Goal: Information Seeking & Learning: Check status

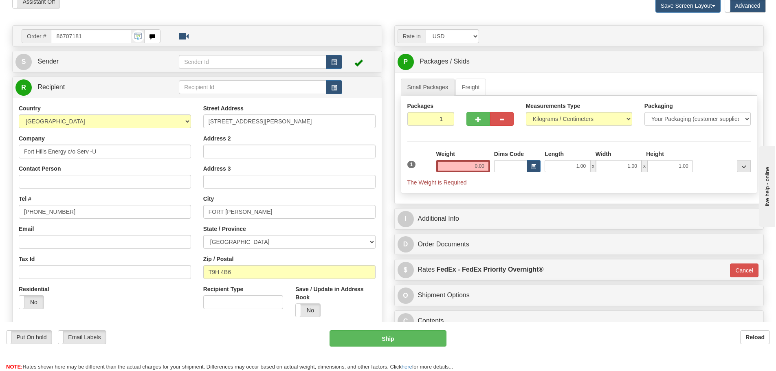
click at [262, 37] on div at bounding box center [273, 34] width 212 height 10
click at [454, 19] on div "Toggle navigation Settings Shipping Preferences Fields Preferences New" at bounding box center [388, 192] width 776 height 467
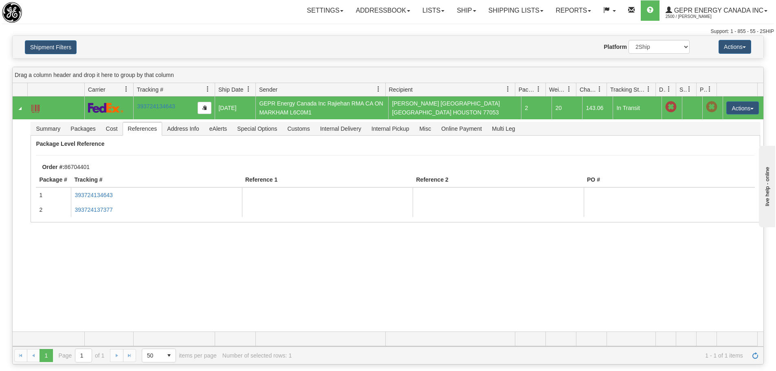
drag, startPoint x: 117, startPoint y: 35, endPoint x: 103, endPoint y: 1, distance: 36.9
click at [116, 31] on div "Support: 1 - 855 - 55 - 2SHIP" at bounding box center [388, 31] width 772 height 7
click at [501, 10] on link "Shipping lists" at bounding box center [515, 10] width 67 height 20
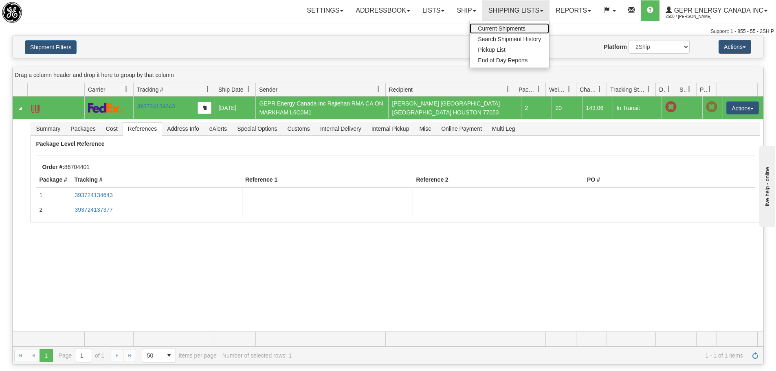
click at [499, 30] on span "Current Shipments" at bounding box center [502, 28] width 48 height 7
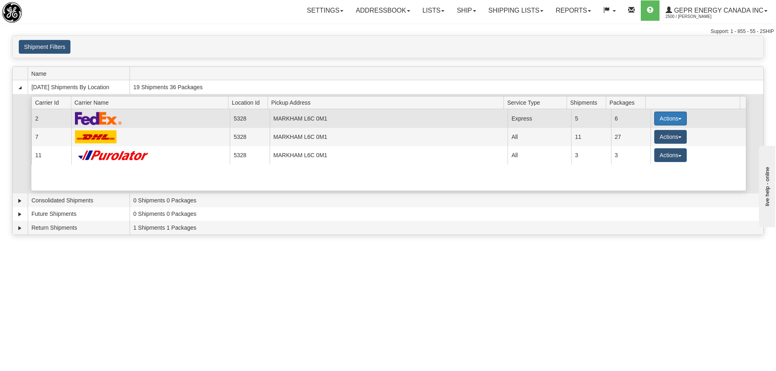
click at [678, 120] on span "button" at bounding box center [679, 119] width 3 height 2
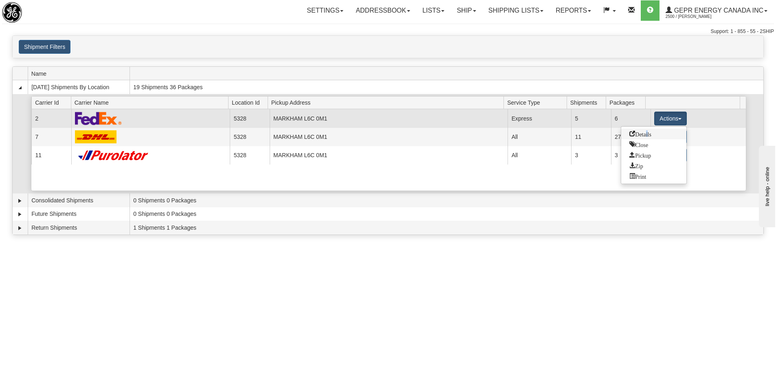
click at [646, 134] on span "Details" at bounding box center [640, 134] width 22 height 6
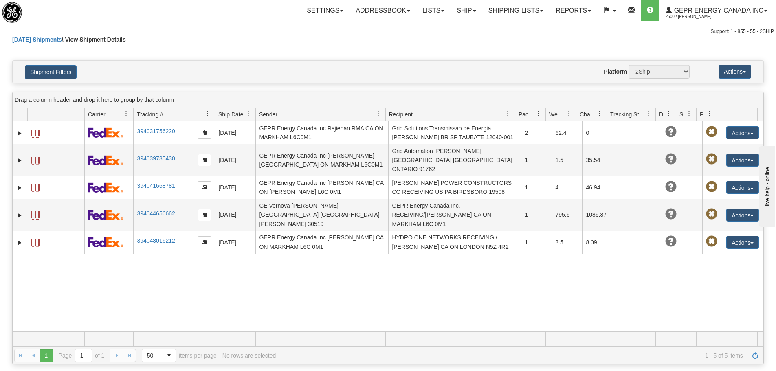
click at [451, 311] on div "31717671 2500 394031756220 [DATE] [DATE] 09:28:34 AM GEPR Energy Canada Inc [GE…" at bounding box center [388, 226] width 751 height 210
click at [711, 115] on span at bounding box center [709, 114] width 7 height 7
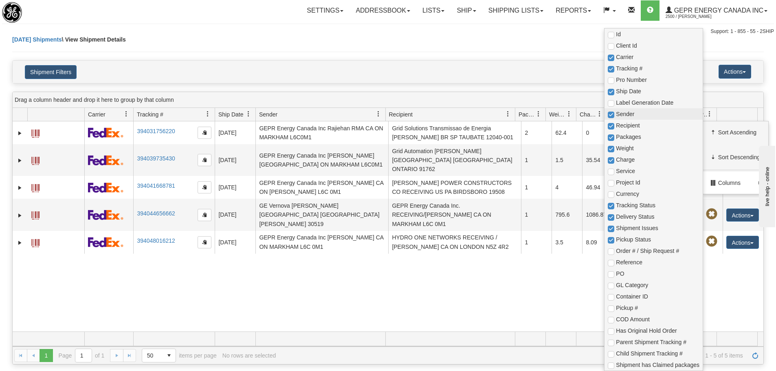
click at [635, 116] on span "Sender" at bounding box center [658, 114] width 84 height 8
checkbox input "true"
checkbox input "false"
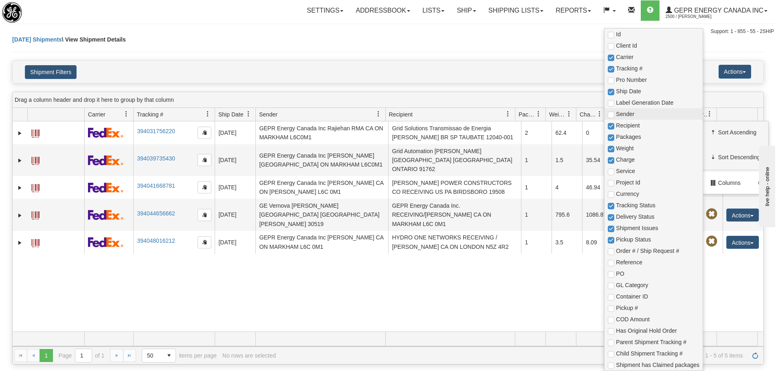
checkbox input "true"
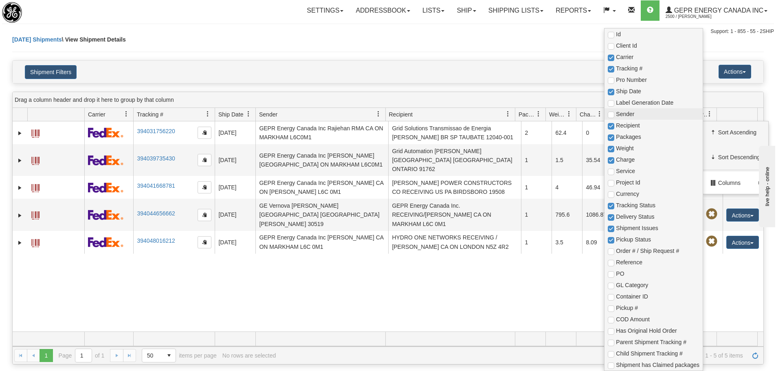
checkbox input "true"
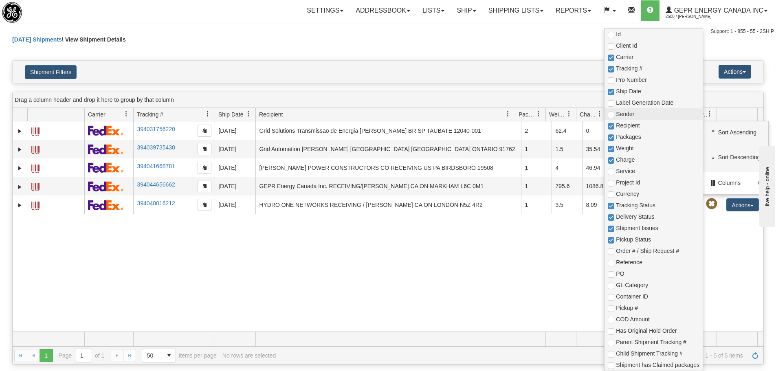
click at [635, 116] on span "Sender" at bounding box center [658, 114] width 84 height 8
checkbox input "true"
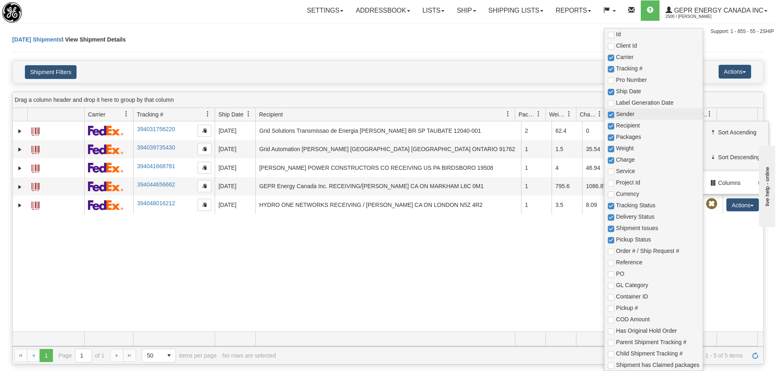
checkbox input "true"
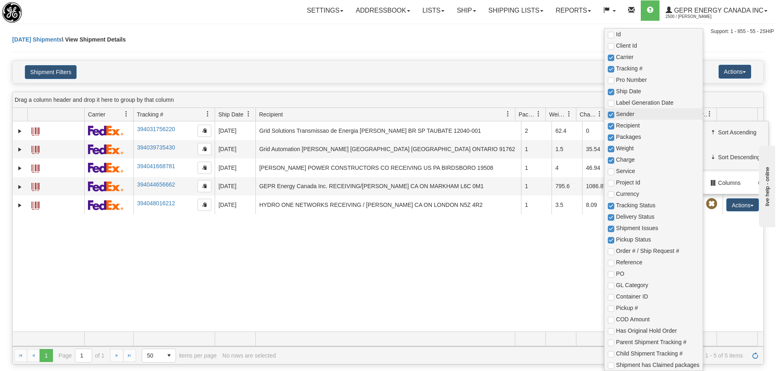
checkbox input "true"
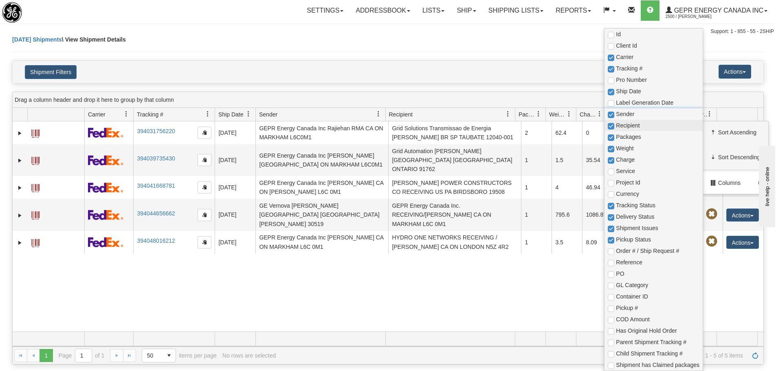
click at [638, 122] on span "Recipient" at bounding box center [658, 125] width 84 height 8
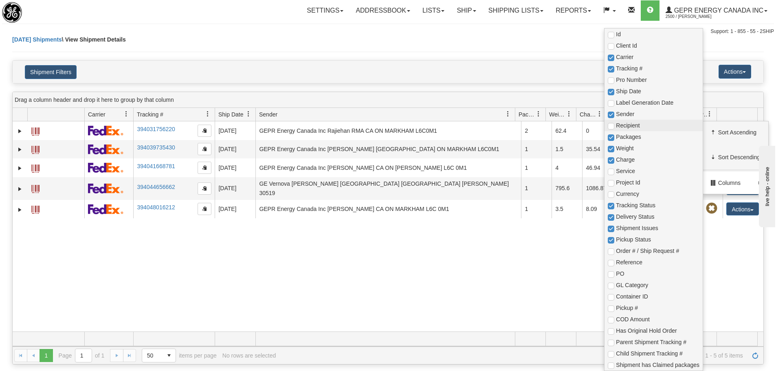
checkbox input "true"
checkbox input "false"
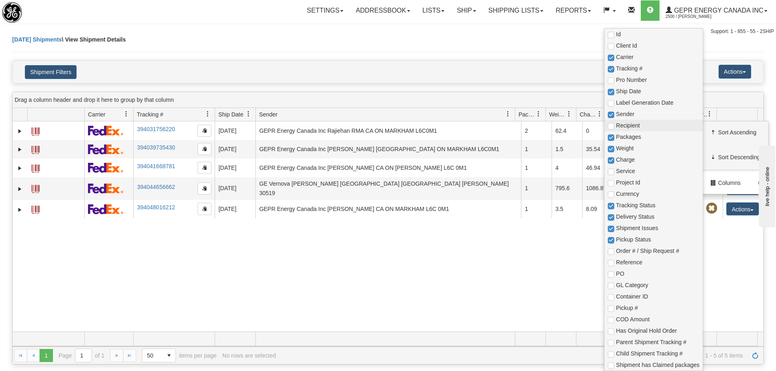
checkbox input "true"
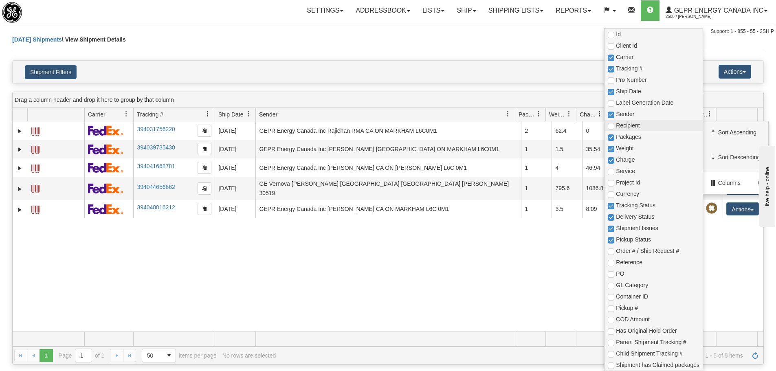
checkbox input "true"
click at [640, 134] on span "Packages" at bounding box center [658, 137] width 84 height 8
checkbox input "true"
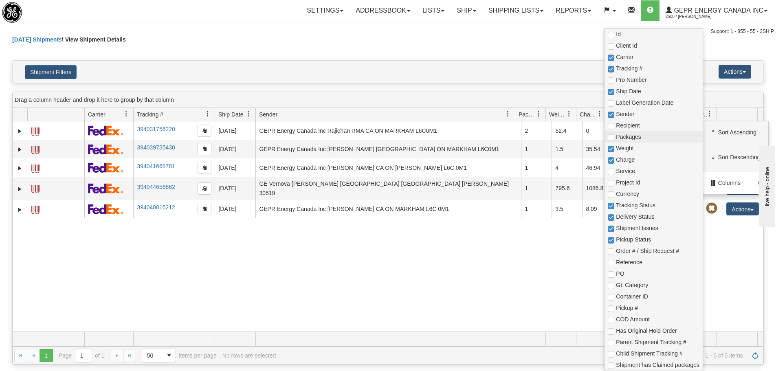
checkbox input "true"
checkbox input "false"
checkbox input "true"
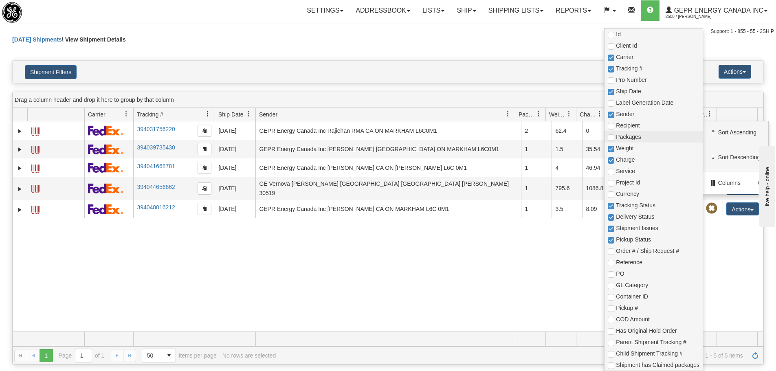
checkbox input "true"
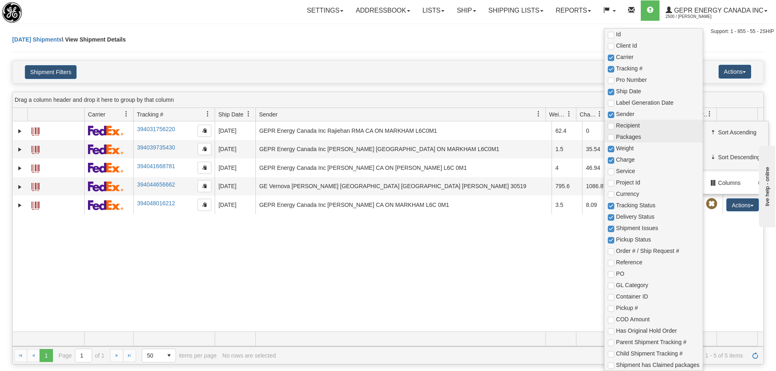
click at [642, 130] on span "Recipient" at bounding box center [653, 125] width 98 height 11
checkbox input "true"
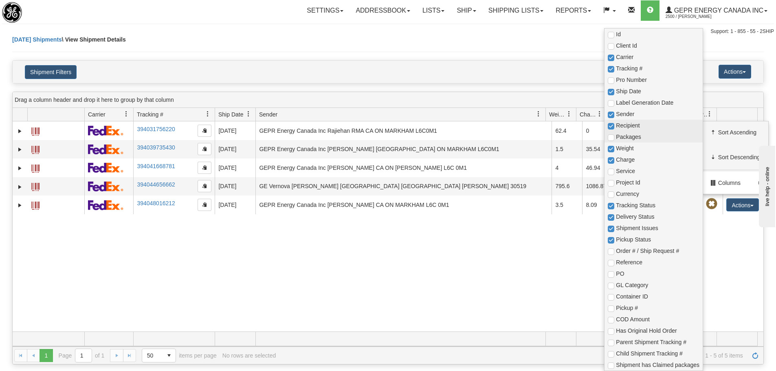
checkbox input "true"
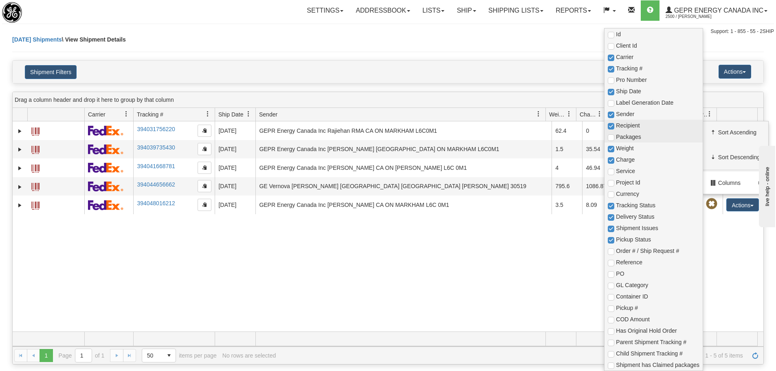
checkbox input "true"
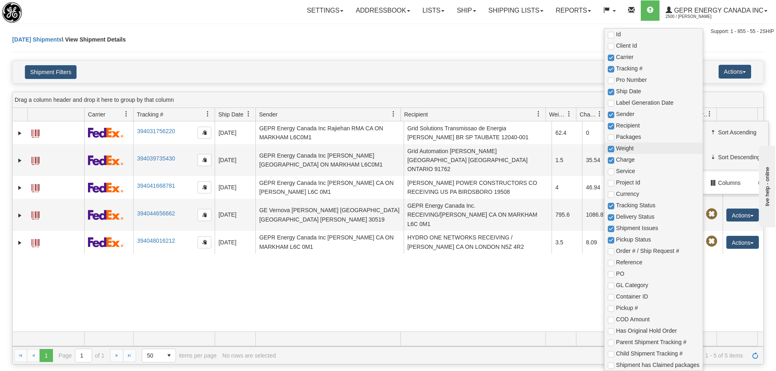
click at [644, 150] on span "Weight" at bounding box center [658, 148] width 84 height 8
checkbox input "true"
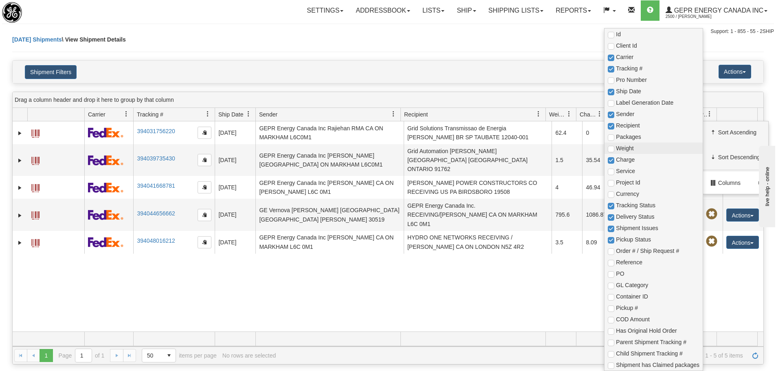
checkbox input "true"
checkbox input "false"
checkbox input "true"
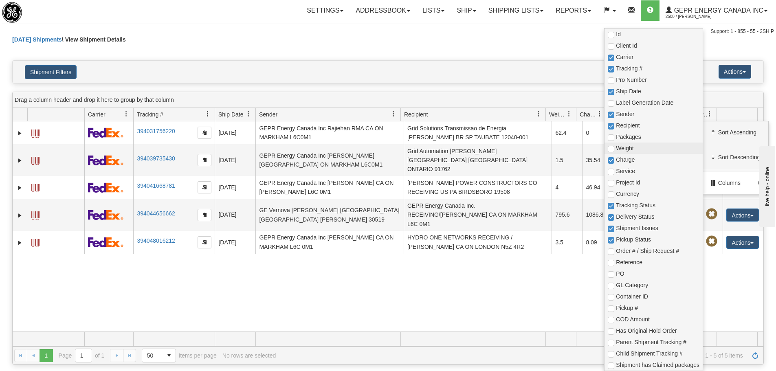
checkbox input "true"
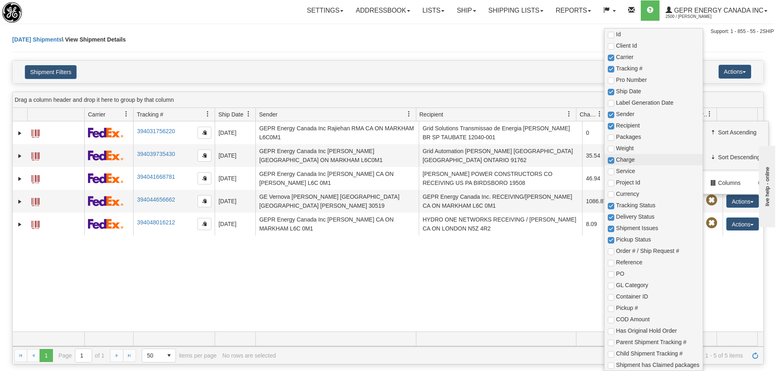
click at [644, 161] on span "Charge" at bounding box center [658, 160] width 84 height 8
checkbox input "true"
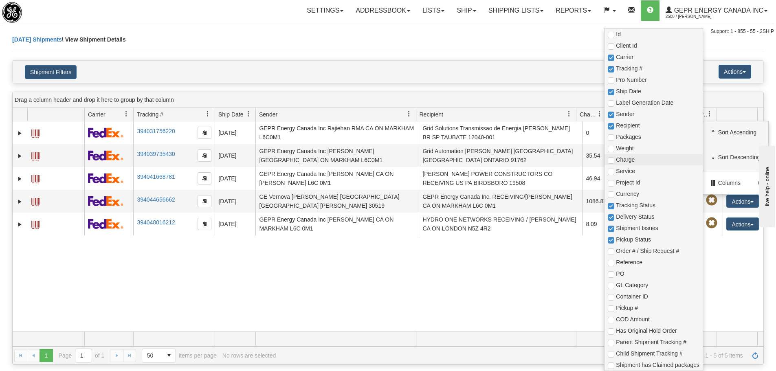
checkbox input "true"
checkbox input "false"
checkbox input "true"
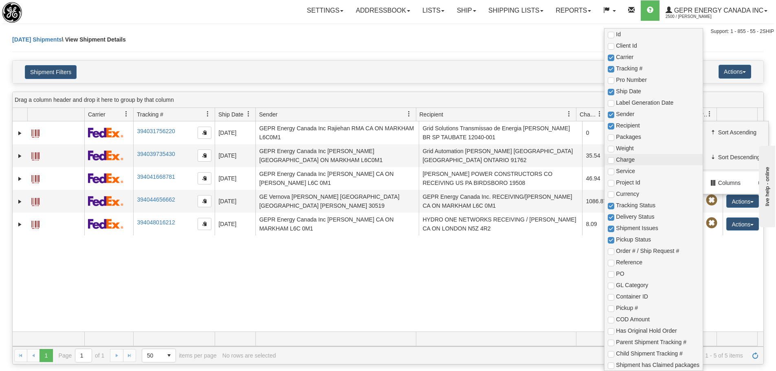
checkbox input "true"
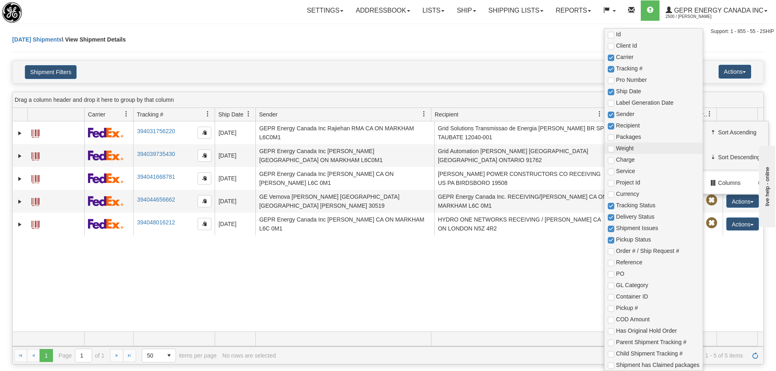
click at [632, 153] on span "Weight" at bounding box center [653, 148] width 98 height 11
checkbox input "true"
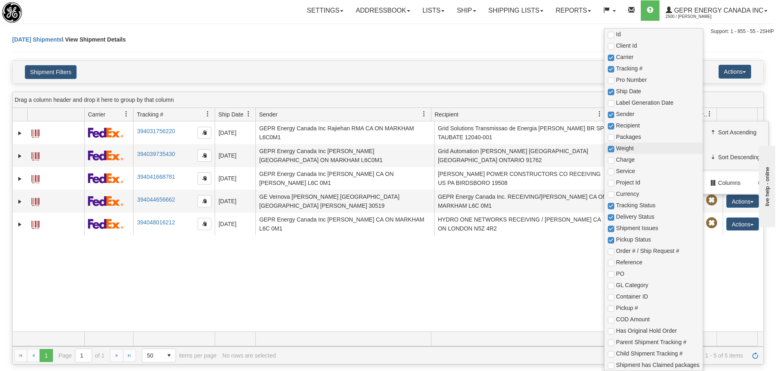
checkbox input "true"
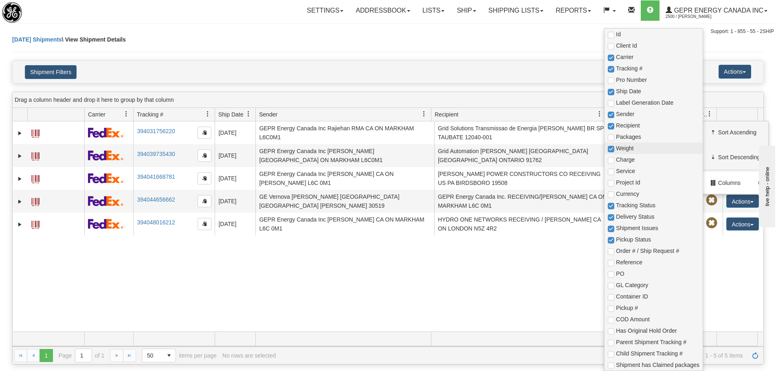
checkbox input "true"
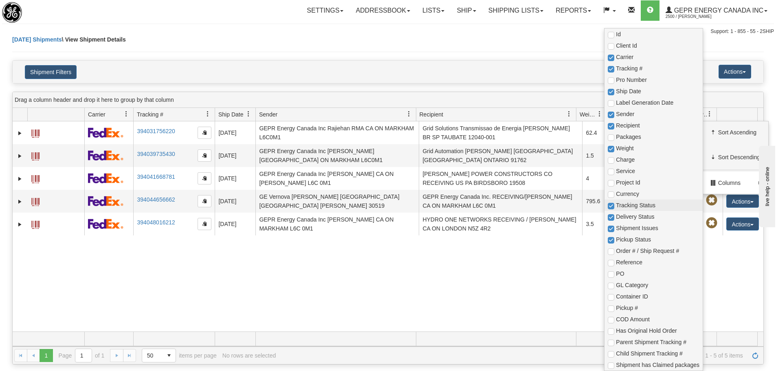
click at [664, 205] on span "Tracking Status" at bounding box center [658, 205] width 84 height 8
checkbox input "true"
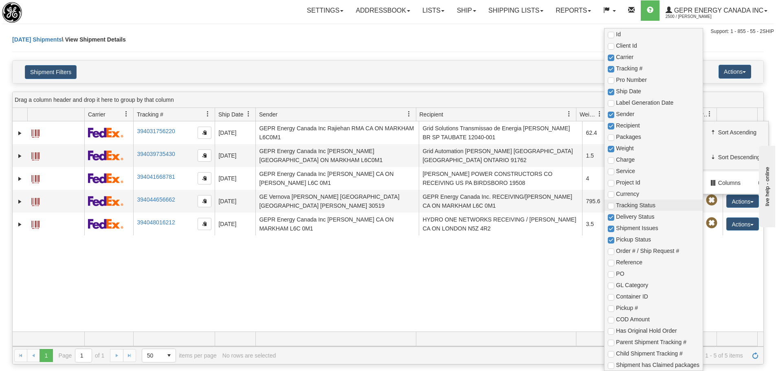
checkbox input "true"
checkbox input "false"
checkbox input "true"
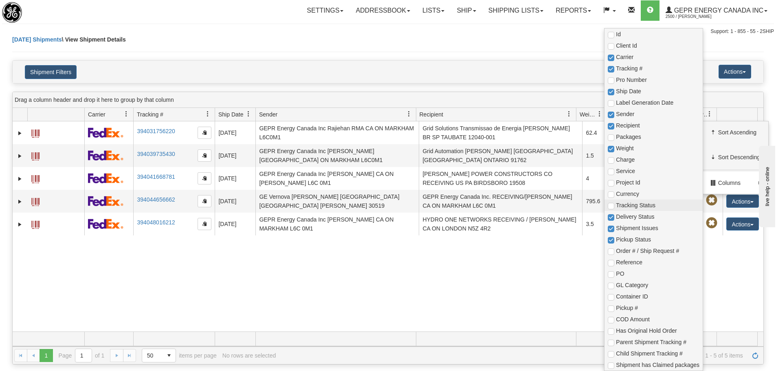
checkbox input "true"
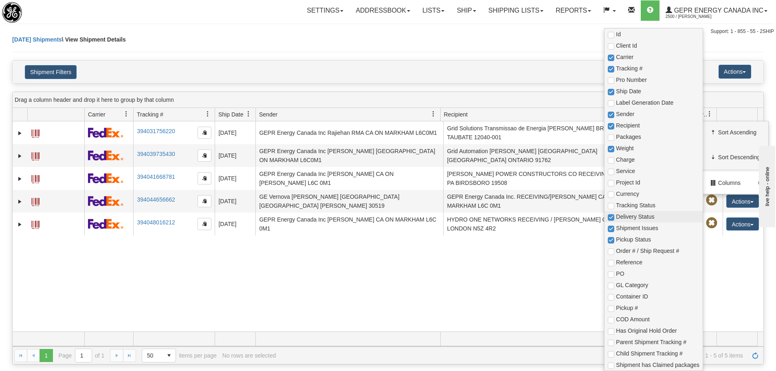
click at [658, 215] on span "Delivery Status" at bounding box center [658, 217] width 84 height 8
checkbox input "true"
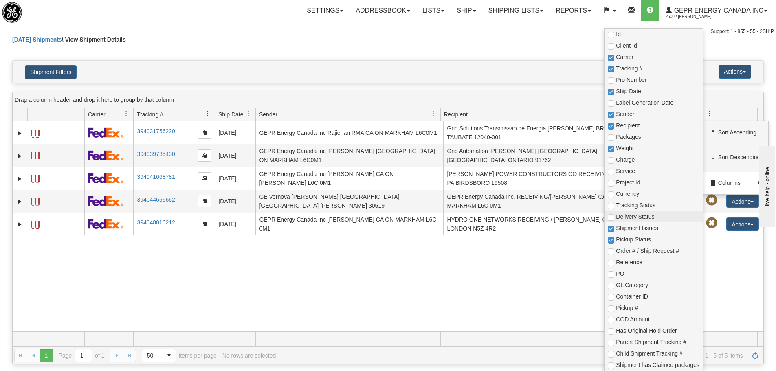
checkbox input "true"
checkbox input "false"
checkbox input "true"
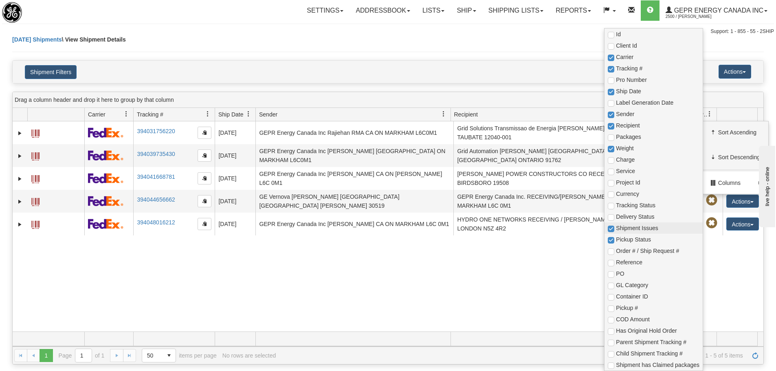
click at [651, 229] on span "Shipment Issues" at bounding box center [658, 228] width 84 height 8
checkbox input "true"
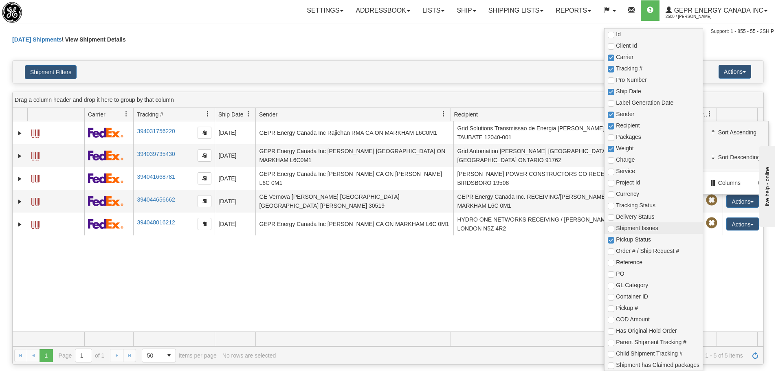
checkbox input "true"
checkbox input "false"
checkbox input "true"
click at [644, 242] on span "Pickup Status" at bounding box center [658, 239] width 84 height 8
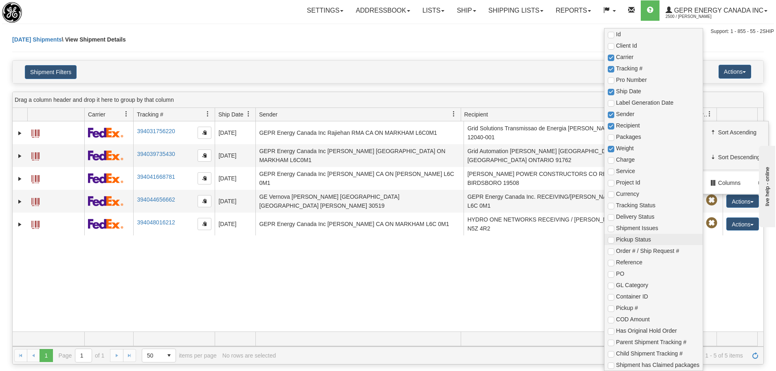
checkbox input "true"
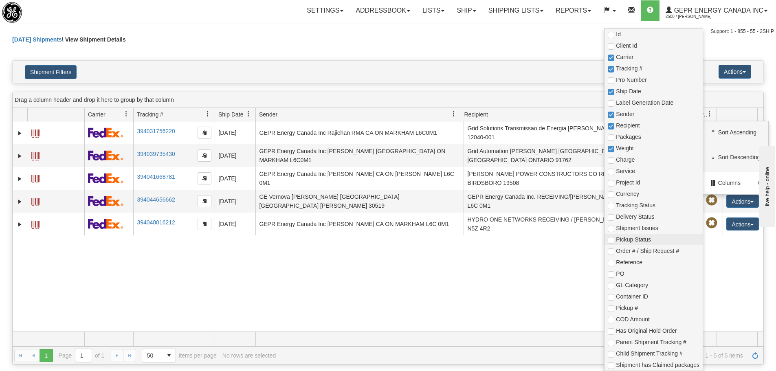
checkbox input "true"
checkbox input "false"
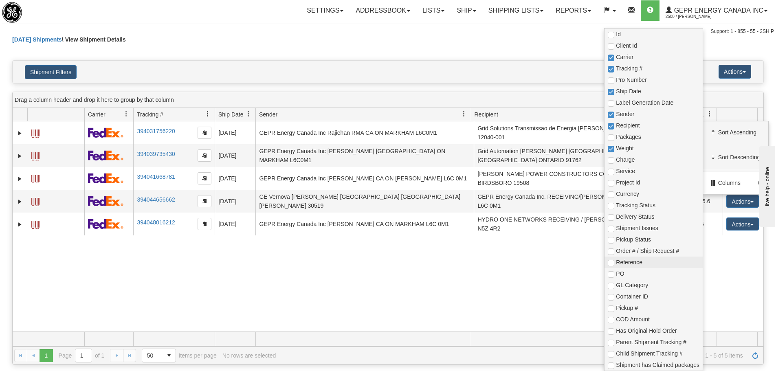
click at [641, 261] on span "Reference" at bounding box center [658, 262] width 84 height 8
checkbox input "true"
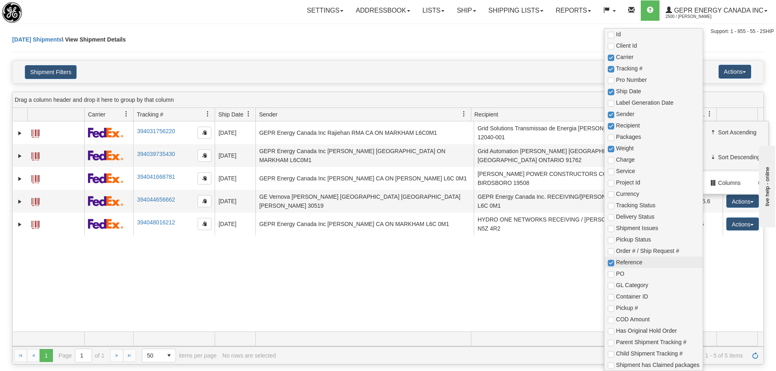
checkbox input "true"
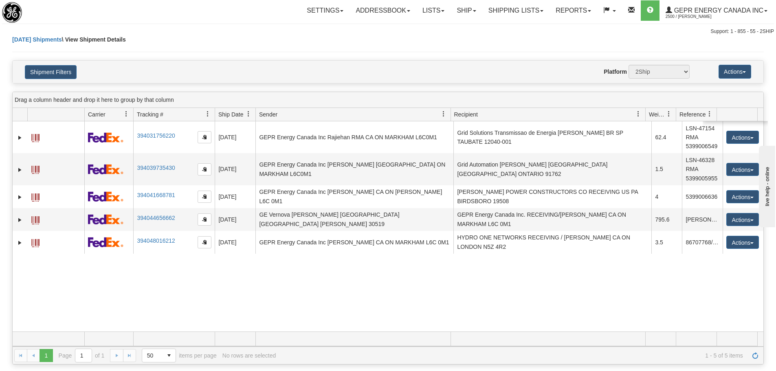
click at [545, 298] on div "31717671 2500 394031756220 10/08/2025 10/08/2025 09:28:34 AM GEPR Energy Canada…" at bounding box center [388, 226] width 751 height 210
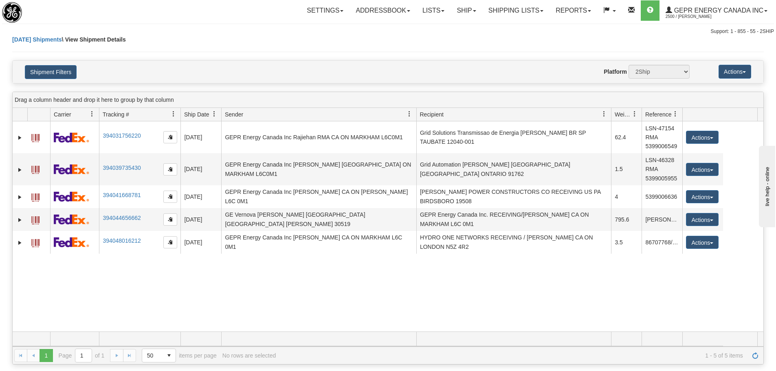
drag, startPoint x: 83, startPoint y: 110, endPoint x: 46, endPoint y: 116, distance: 37.4
click at [46, 116] on div "Id Client Id Carrier Tracking # Pro Number Ship Date Label Generation Date Send…" at bounding box center [385, 114] width 745 height 13
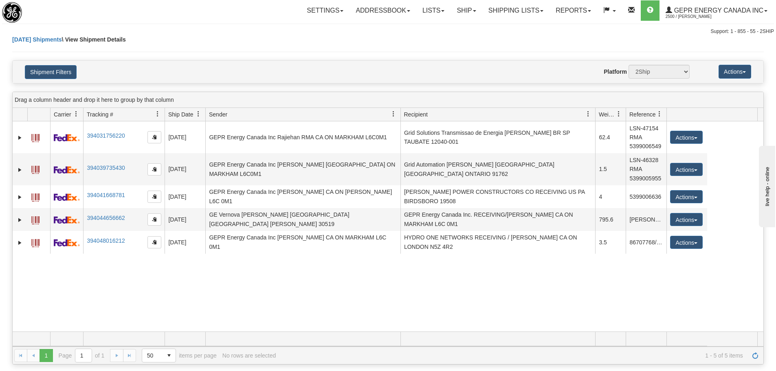
drag, startPoint x: 98, startPoint y: 111, endPoint x: 81, endPoint y: 115, distance: 17.2
click at [81, 115] on div "Id Client Id Carrier Tracking # Pro Number Ship Date Label Generation Date Send…" at bounding box center [385, 114] width 745 height 13
drag, startPoint x: 647, startPoint y: 112, endPoint x: 68, endPoint y: 115, distance: 578.4
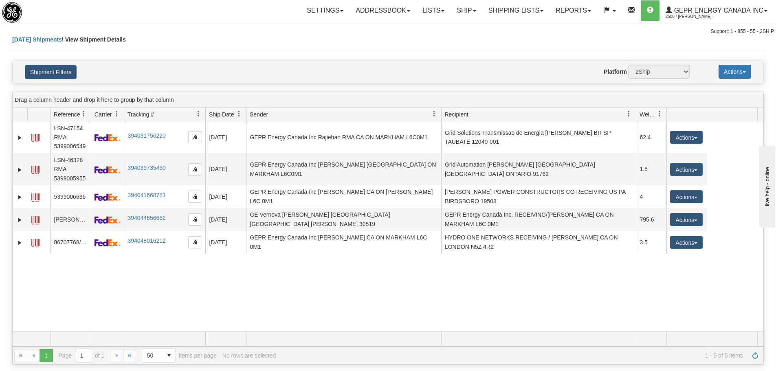
click at [739, 75] on button "Actions" at bounding box center [735, 72] width 33 height 14
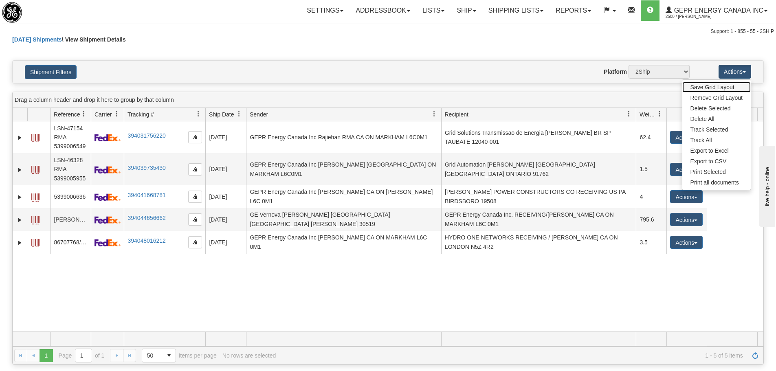
click at [711, 87] on link "Save Grid Layout" at bounding box center [716, 87] width 68 height 11
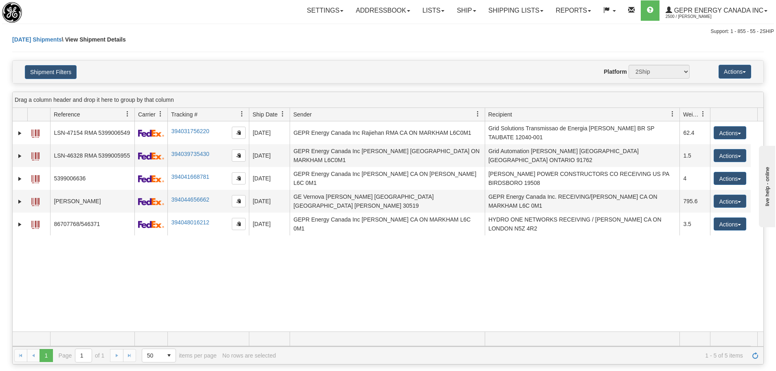
drag, startPoint x: 89, startPoint y: 112, endPoint x: 134, endPoint y: 112, distance: 44.8
click at [134, 112] on div "Id Client Id Reference Carrier Tracking # Pro Number Ship Date Label Generation…" at bounding box center [385, 114] width 745 height 13
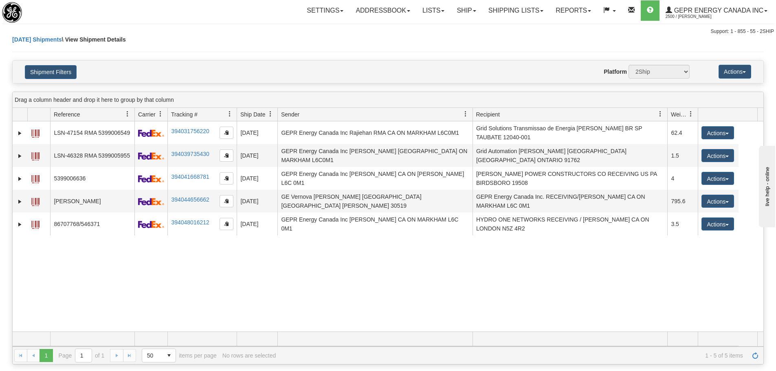
drag, startPoint x: 249, startPoint y: 110, endPoint x: 236, endPoint y: 108, distance: 13.3
click at [236, 108] on div "Id Client Id Reference Carrier Tracking # Pro Number Ship Date Label Generation…" at bounding box center [385, 114] width 745 height 13
click at [722, 67] on button "Actions" at bounding box center [735, 72] width 33 height 14
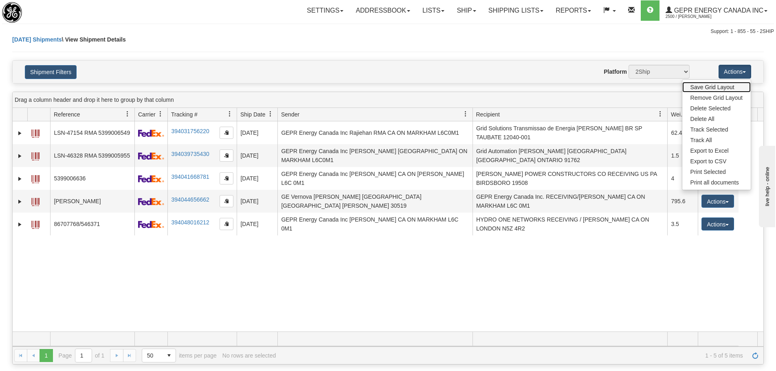
click at [714, 90] on link "Save Grid Layout" at bounding box center [716, 87] width 68 height 11
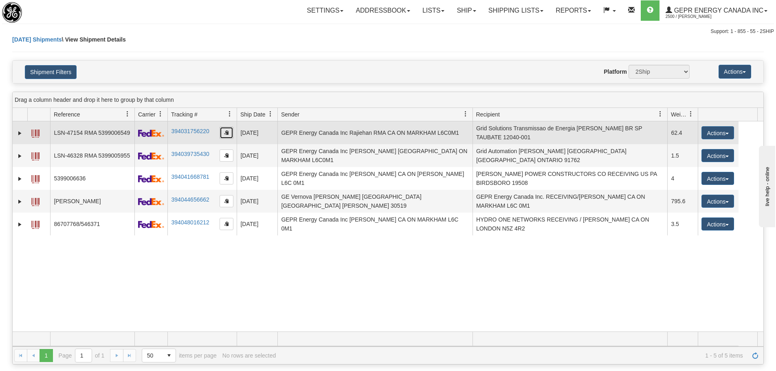
click at [231, 131] on button "button" at bounding box center [227, 133] width 14 height 12
